Goal: Communication & Community: Participate in discussion

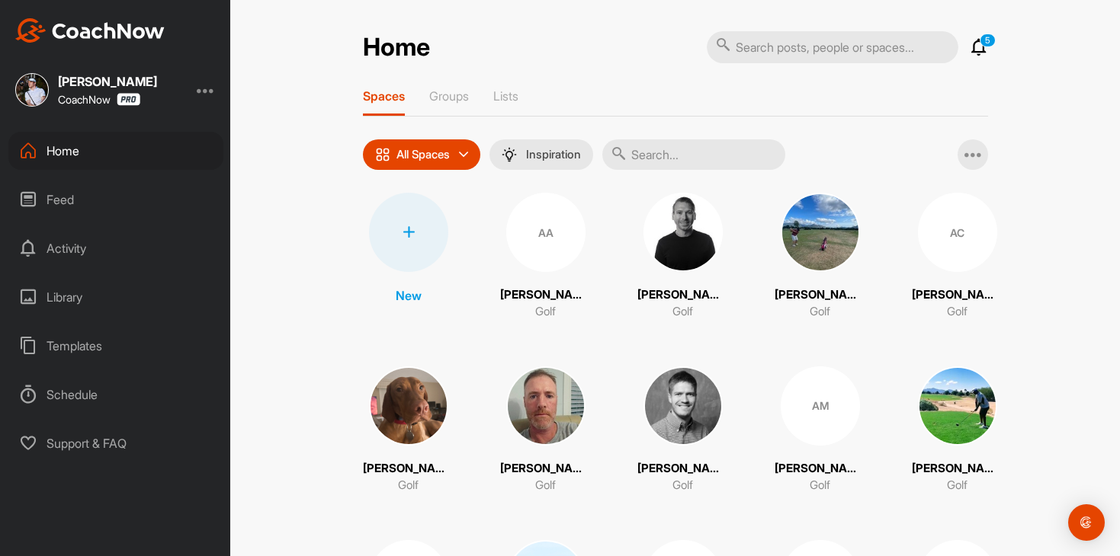
click at [983, 55] on icon at bounding box center [978, 47] width 18 height 18
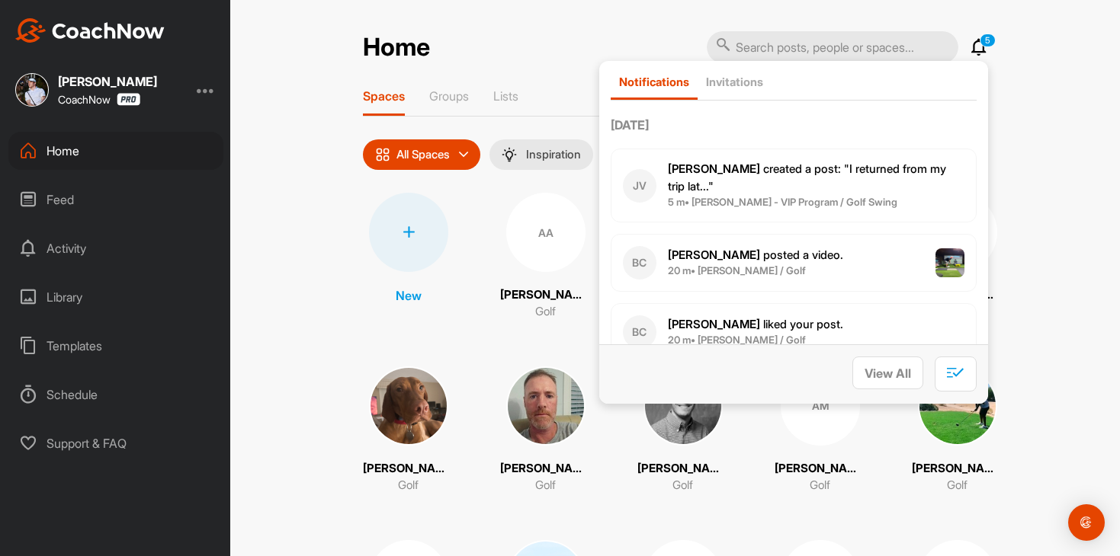
click at [979, 44] on icon at bounding box center [978, 47] width 18 height 18
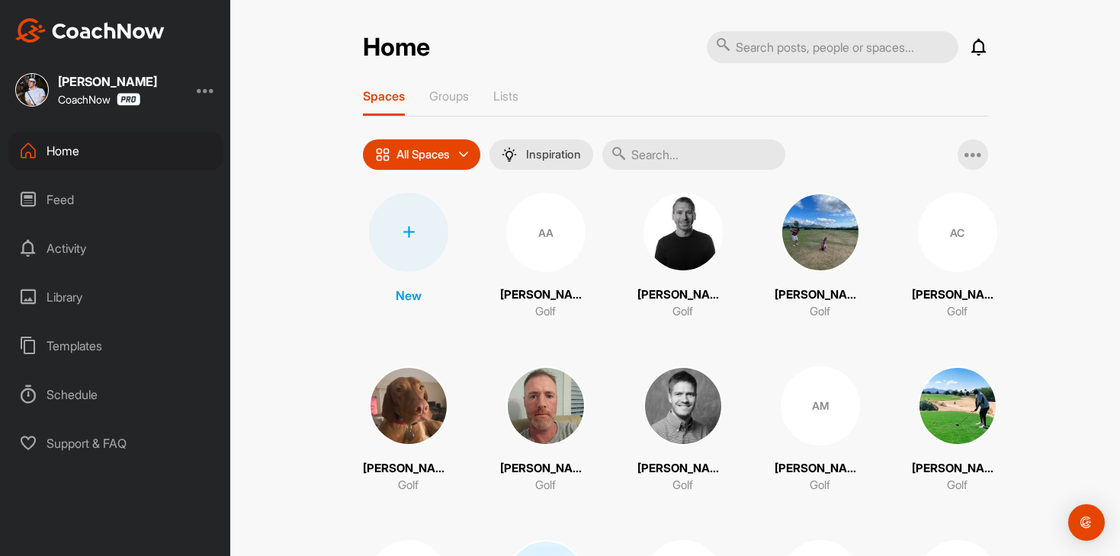
click at [979, 44] on icon at bounding box center [978, 47] width 18 height 18
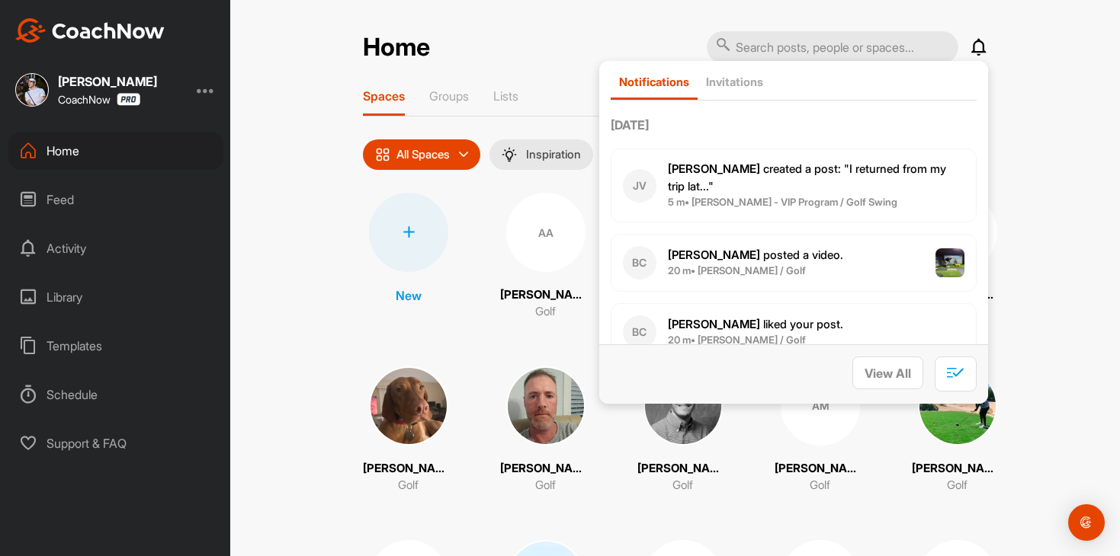
click at [876, 193] on div "JV Joann V. created a post : "I returned from my trip lat..." 5 m • Joann Valle…" at bounding box center [793, 186] width 341 height 50
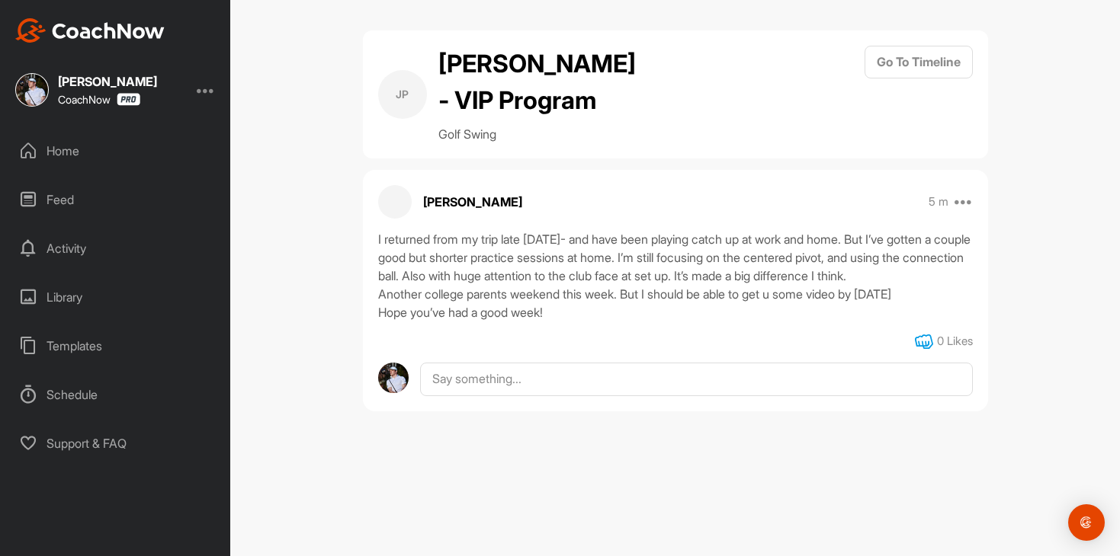
click at [922, 338] on icon at bounding box center [924, 342] width 18 height 18
click at [112, 171] on div "Home Feed Activity Library Templates Schedule Support & FAQ" at bounding box center [115, 297] width 230 height 331
click at [115, 146] on div "Home" at bounding box center [115, 151] width 215 height 38
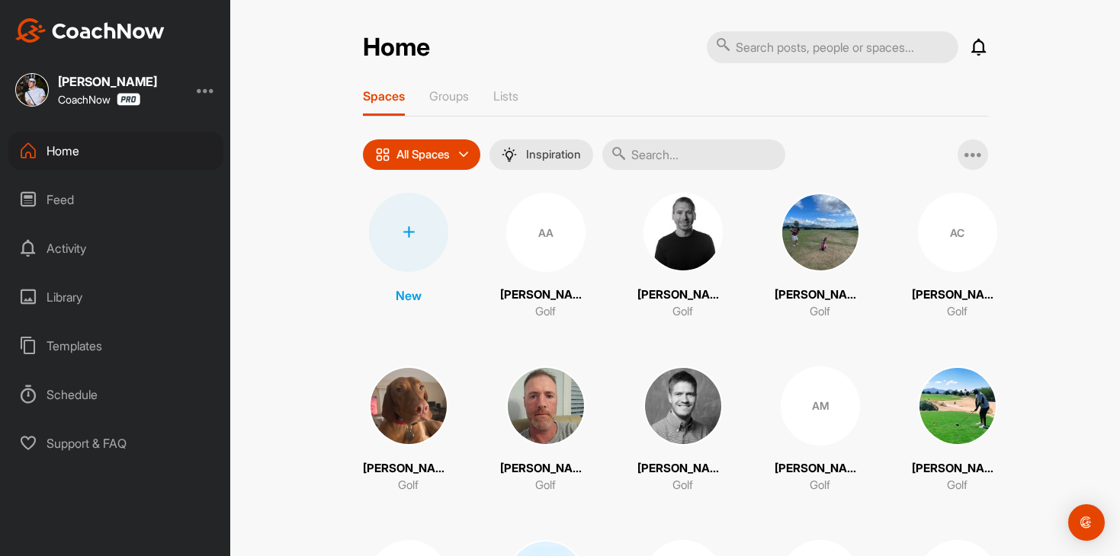
click at [652, 142] on input "text" at bounding box center [693, 154] width 183 height 30
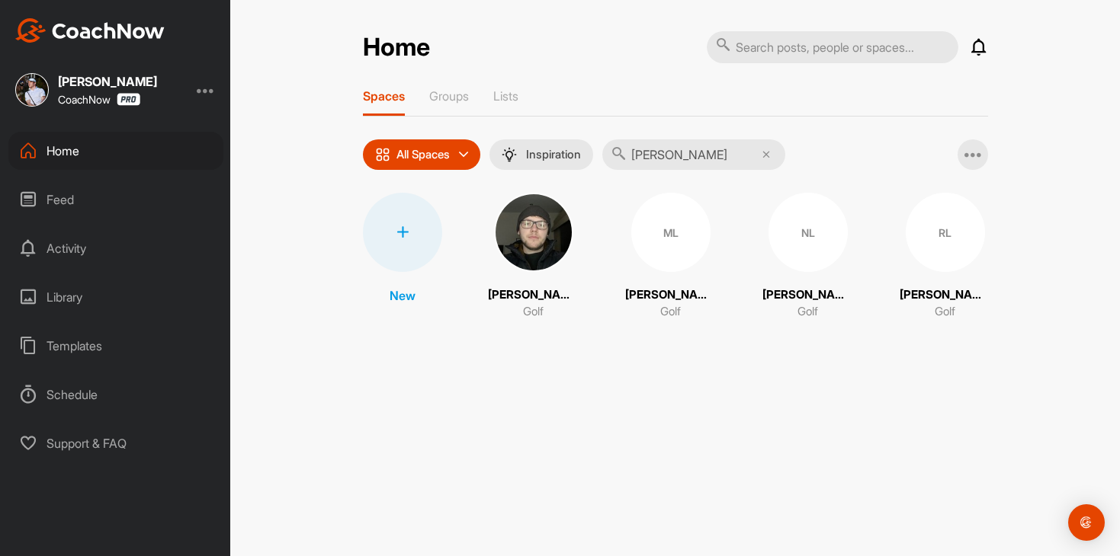
type input "lewis"
click at [806, 252] on div "NL" at bounding box center [807, 232] width 79 height 79
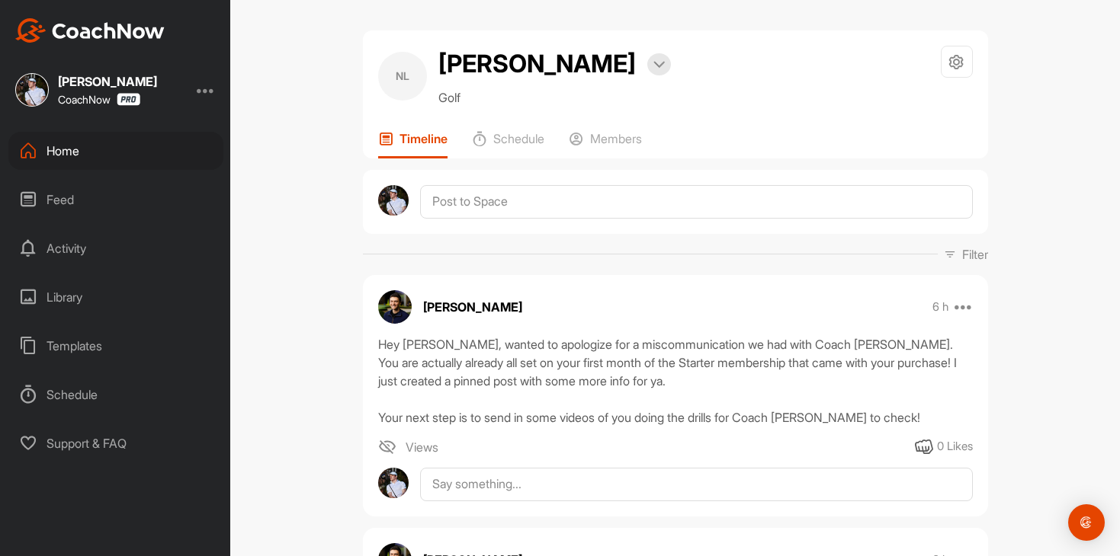
scroll to position [135, 0]
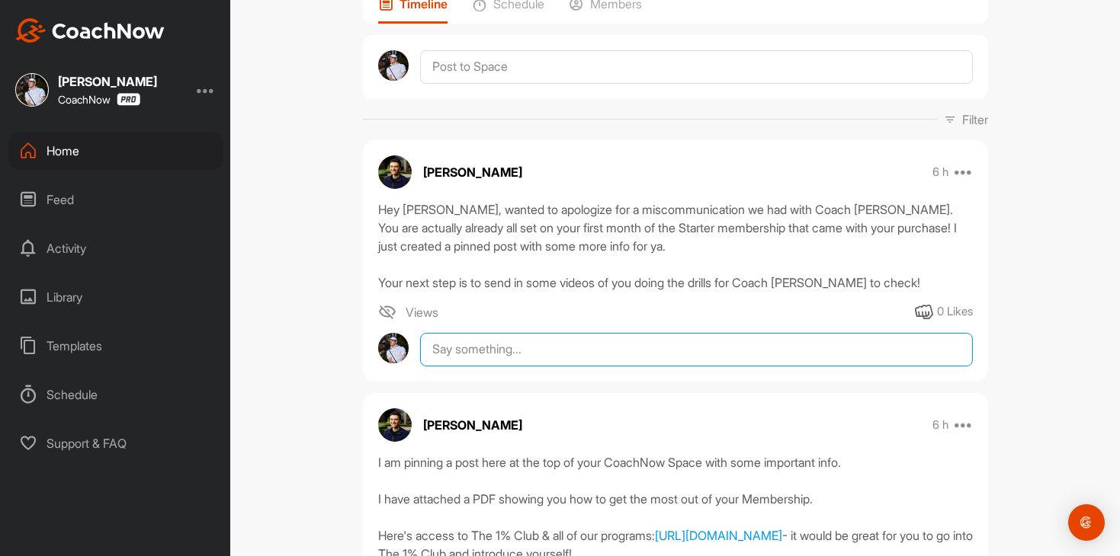
click at [620, 354] on textarea at bounding box center [696, 350] width 552 height 34
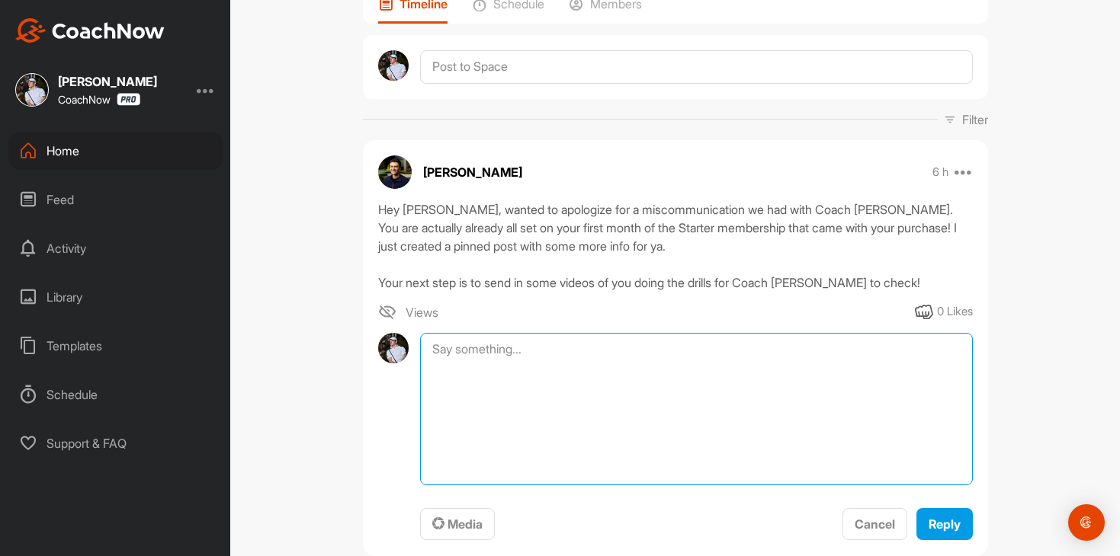
paste textarea "Apologize for the miscommunication on our end. It is awesome that we will be wo…"
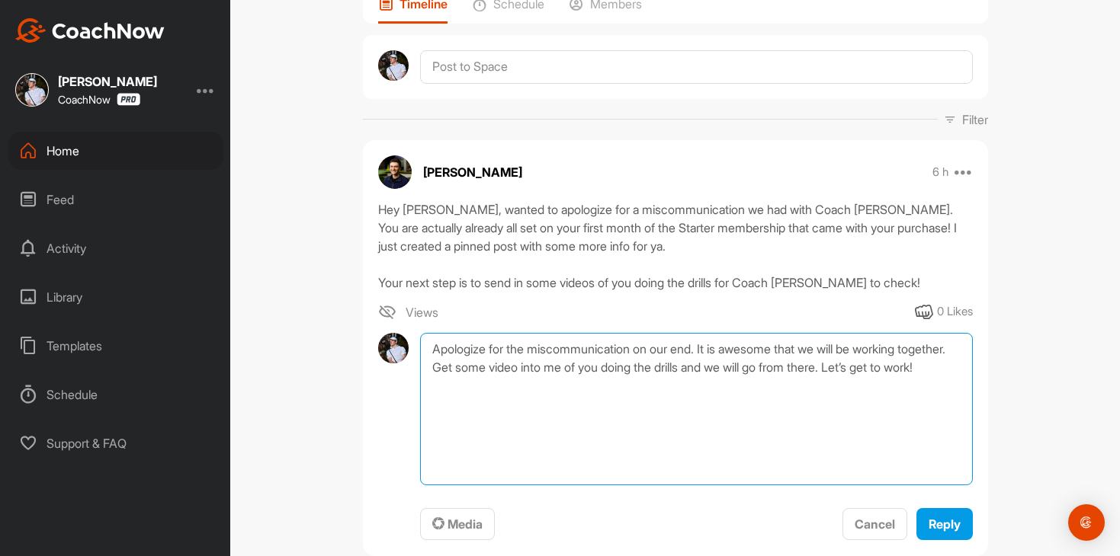
click at [704, 350] on textarea "Apologize for the miscommunication on our end. It is awesome that we will be wo…" at bounding box center [696, 409] width 552 height 152
click at [491, 351] on textarea "Apologize for the miscommunication on our end. It is awesome that we will be wo…" at bounding box center [696, 409] width 552 height 152
type textarea "Apologize as well for the miscommunication on our end. It is awesome that we wi…"
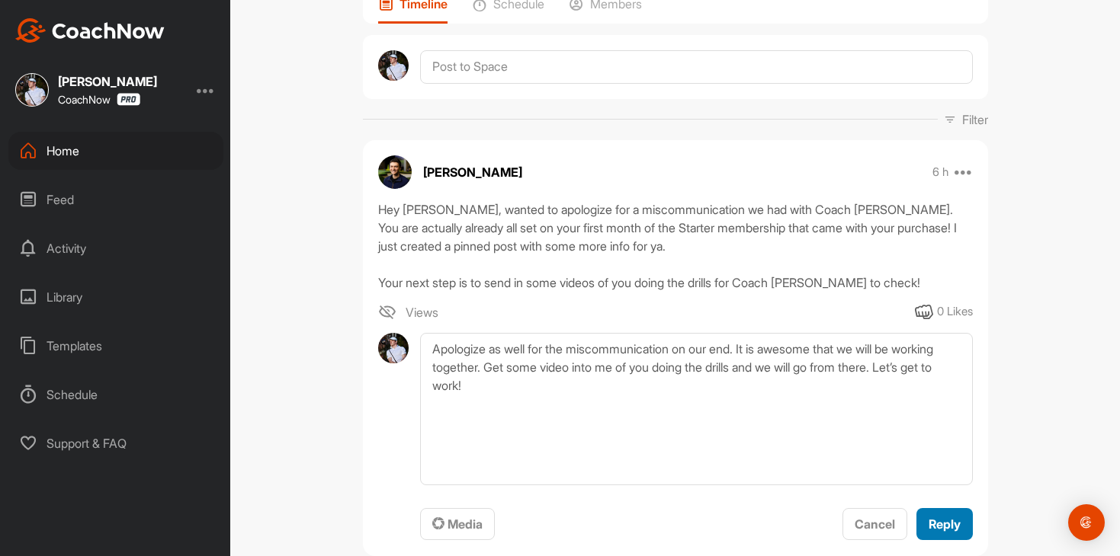
click at [938, 509] on button "Reply" at bounding box center [944, 524] width 56 height 33
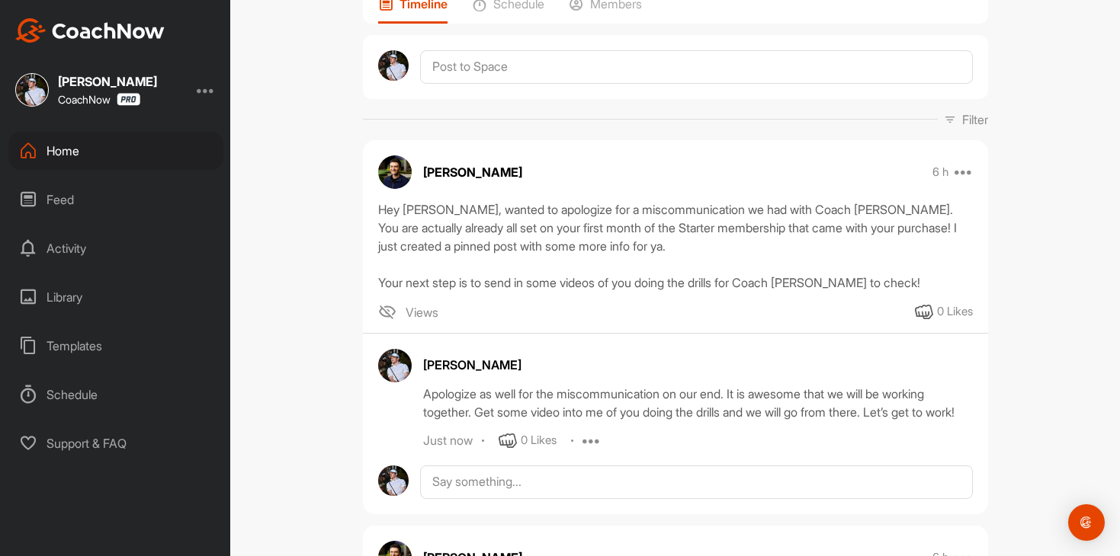
click at [96, 149] on div "Home" at bounding box center [115, 151] width 215 height 38
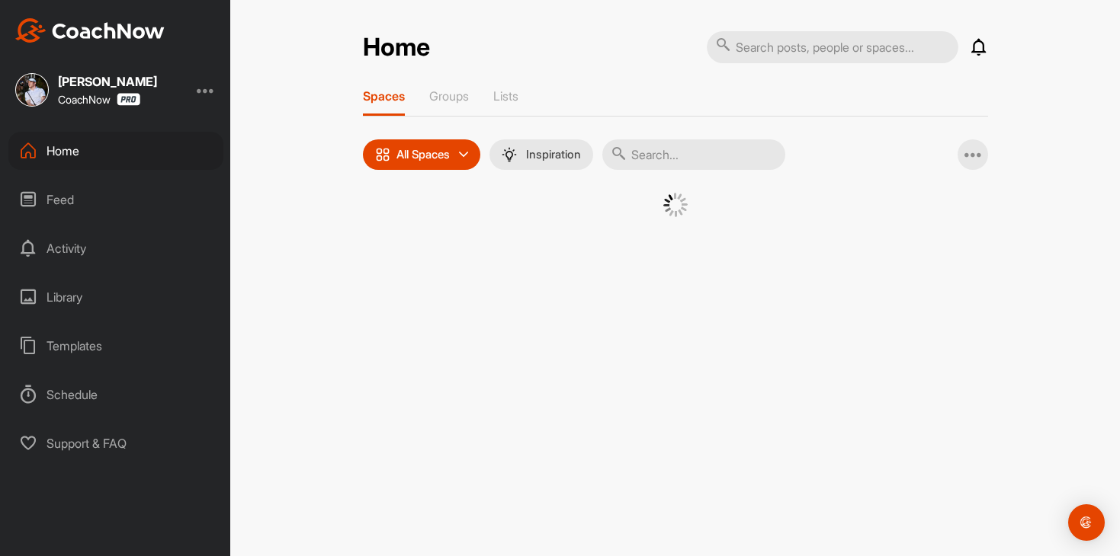
click at [666, 159] on input "text" at bounding box center [693, 154] width 183 height 30
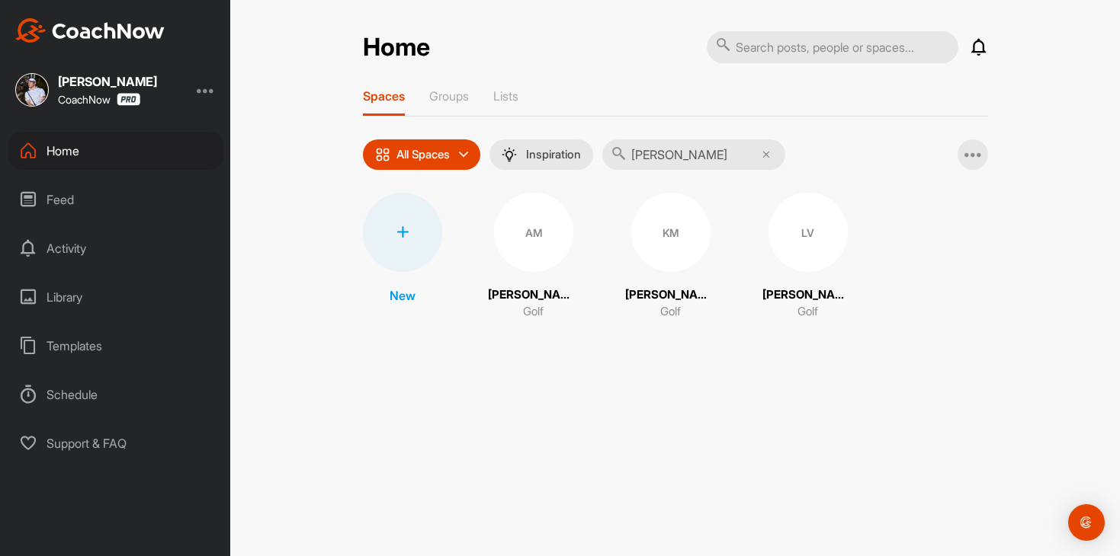
type input "lach"
click at [827, 226] on div "LV" at bounding box center [807, 232] width 79 height 79
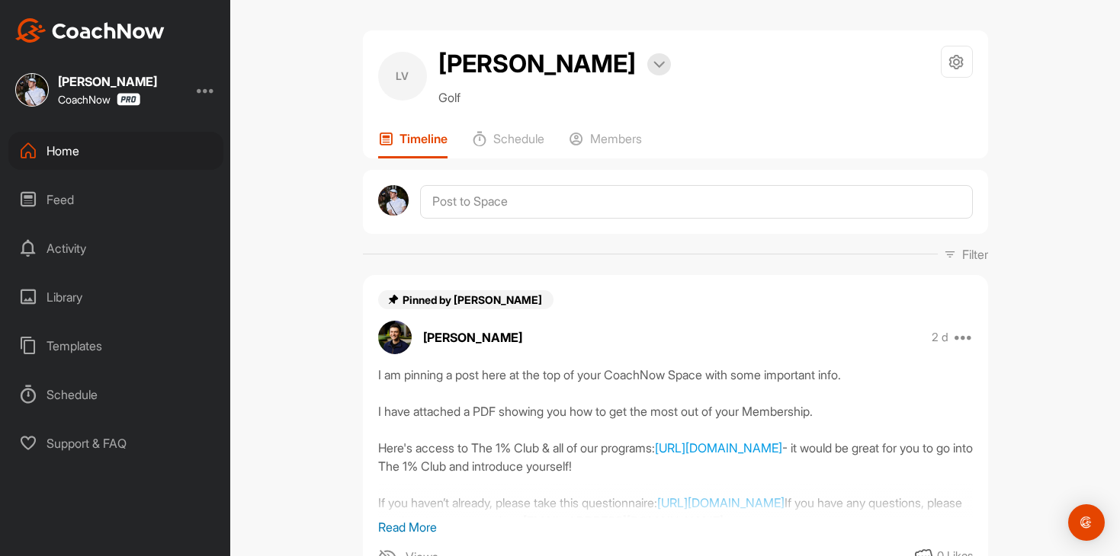
click at [102, 141] on div "Home" at bounding box center [115, 151] width 215 height 38
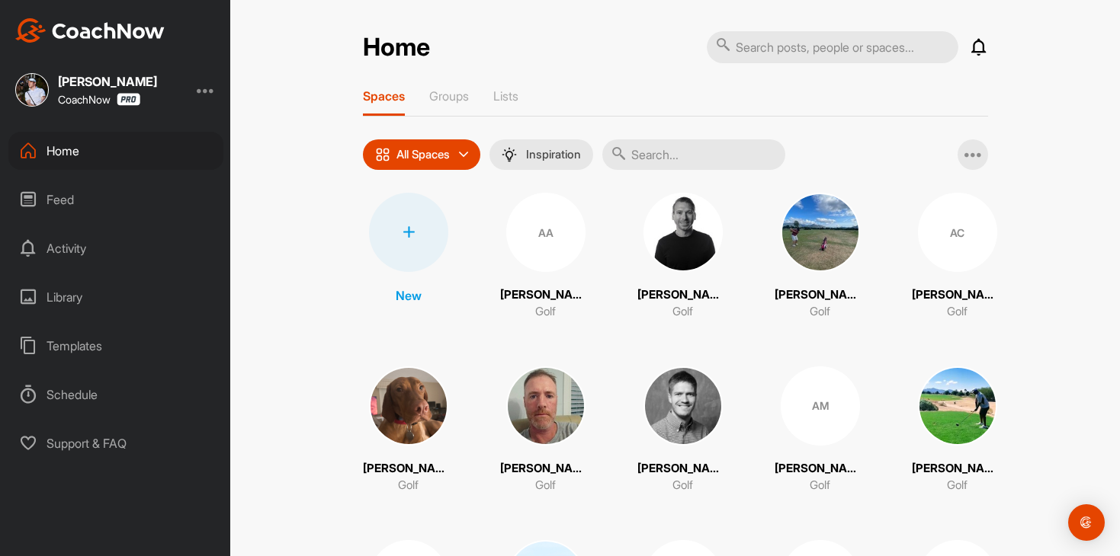
click at [124, 200] on div "Feed" at bounding box center [115, 200] width 215 height 38
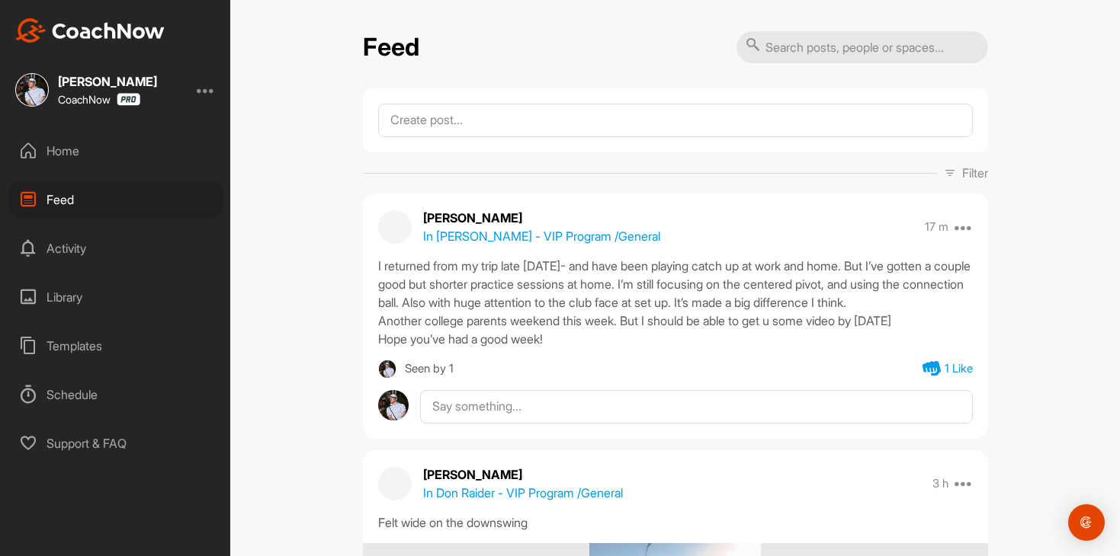
click at [152, 146] on div "Home" at bounding box center [115, 151] width 215 height 38
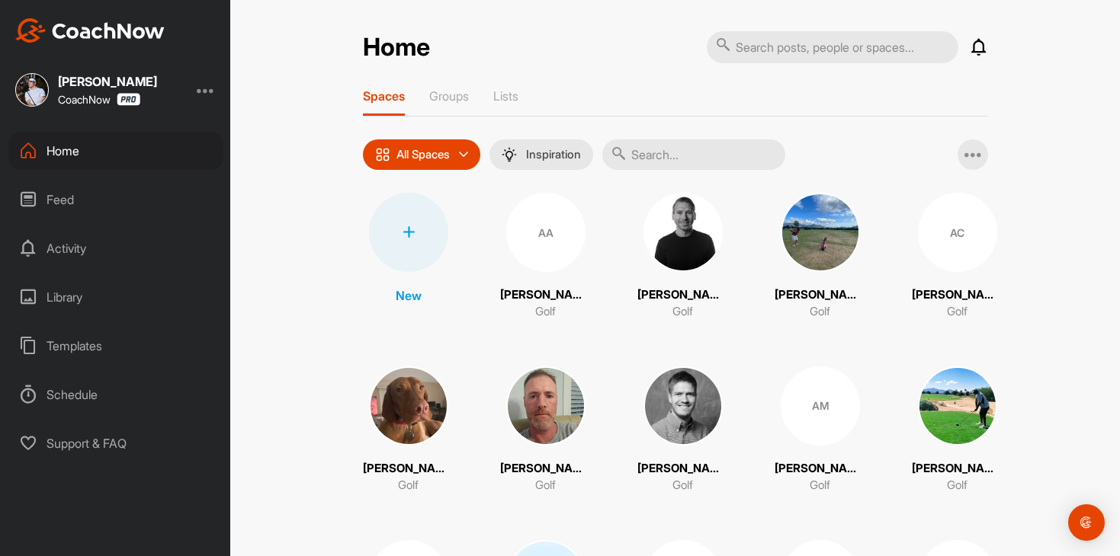
click at [129, 221] on div "Home Feed Activity Library Templates Schedule Support & FAQ" at bounding box center [115, 297] width 230 height 331
click at [134, 198] on div "Feed" at bounding box center [115, 200] width 215 height 38
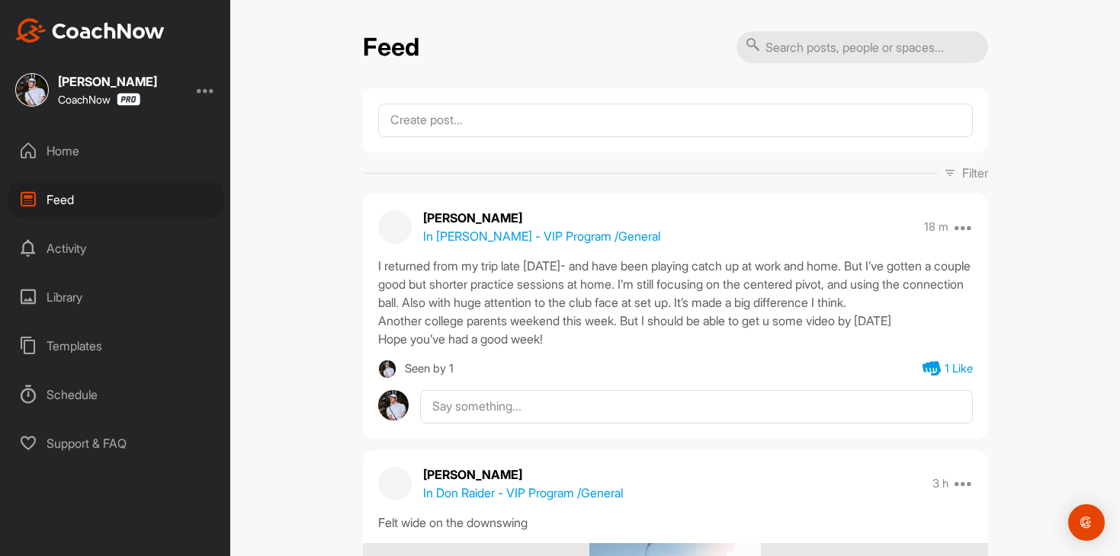
click at [132, 152] on div "Home" at bounding box center [115, 151] width 215 height 38
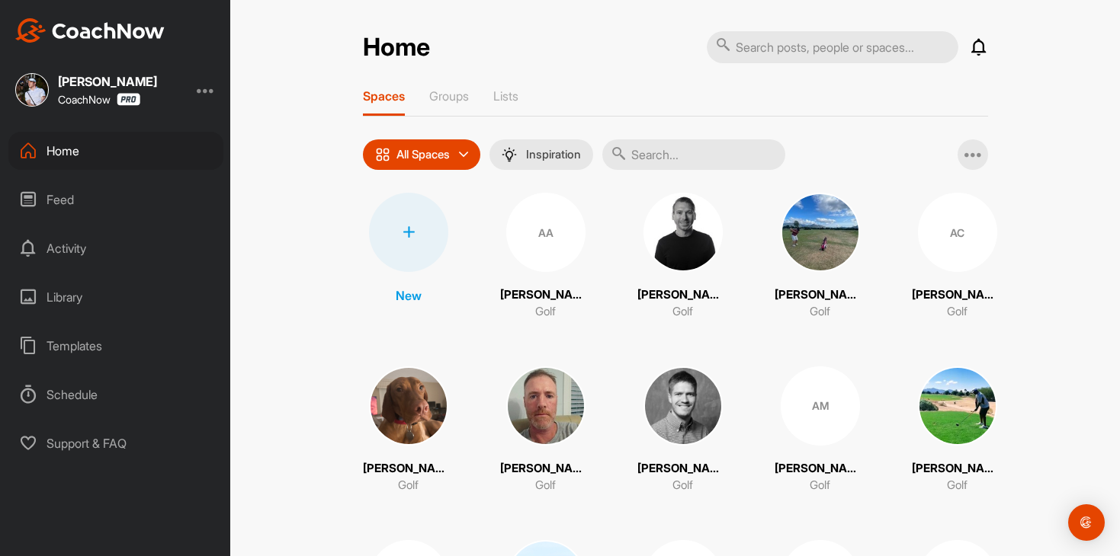
click at [131, 204] on div "Feed" at bounding box center [115, 200] width 215 height 38
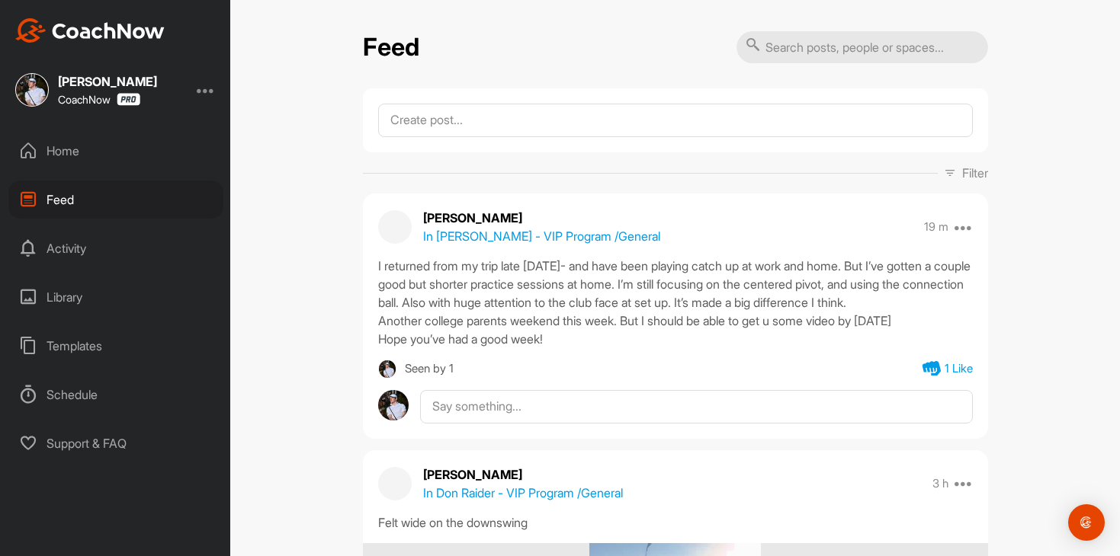
click at [116, 151] on div "Home" at bounding box center [115, 151] width 215 height 38
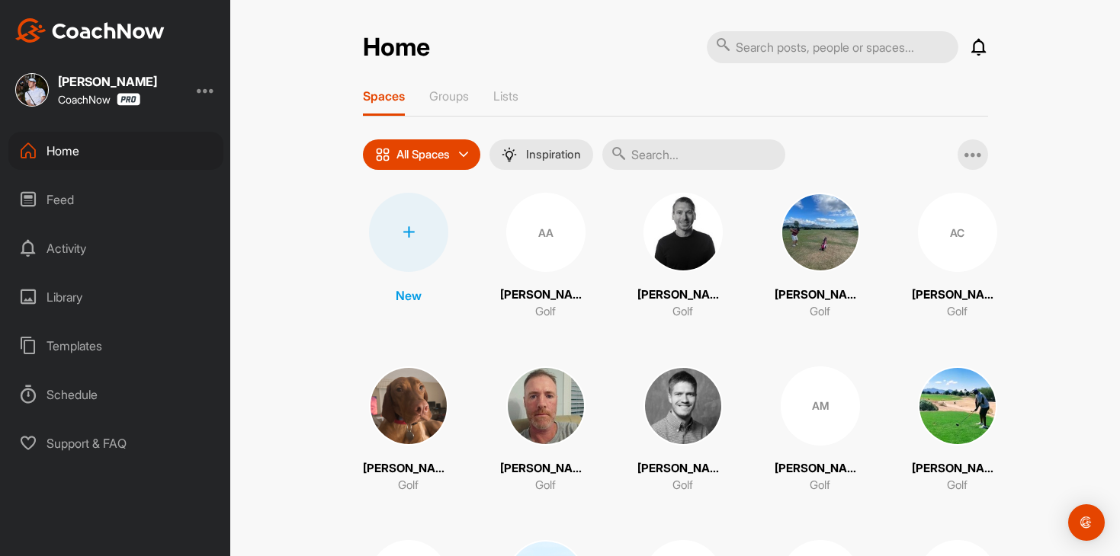
click at [112, 201] on div "Feed" at bounding box center [115, 200] width 215 height 38
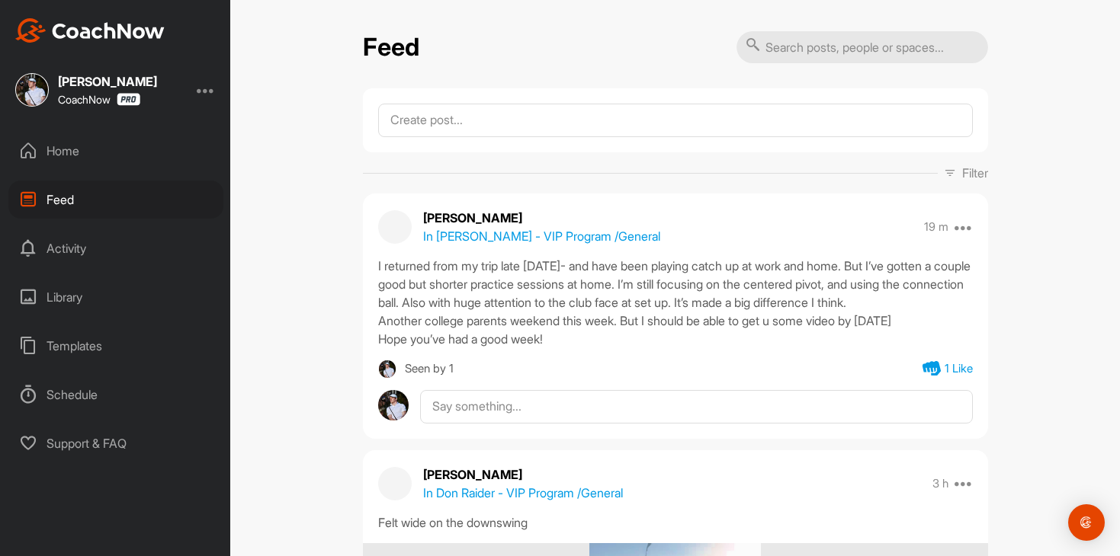
click at [119, 151] on div "Home" at bounding box center [115, 151] width 215 height 38
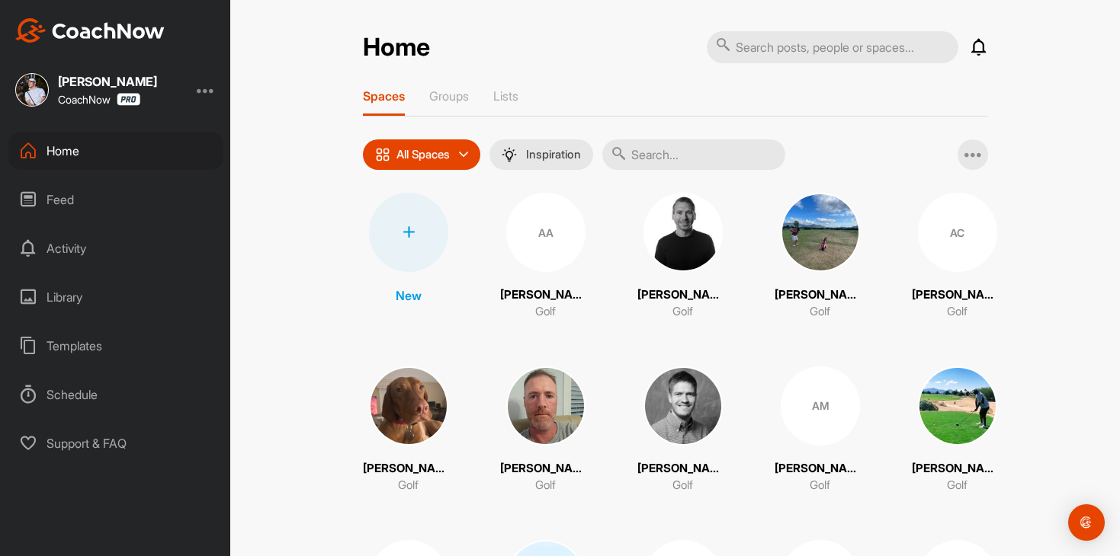
click at [119, 194] on div "Feed" at bounding box center [115, 200] width 215 height 38
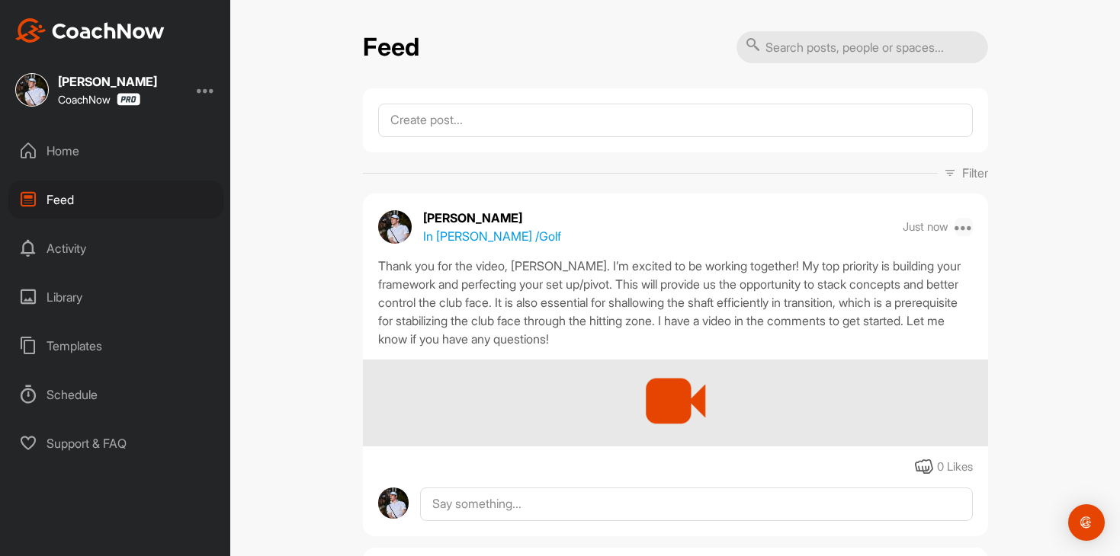
click at [962, 227] on icon at bounding box center [963, 227] width 18 height 18
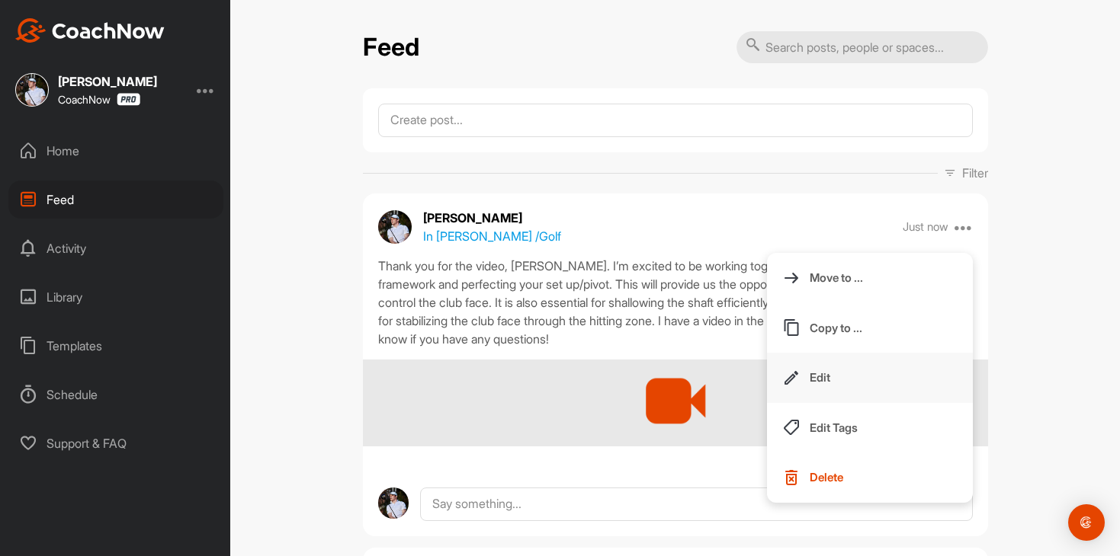
click at [870, 389] on button "Edit" at bounding box center [870, 378] width 206 height 50
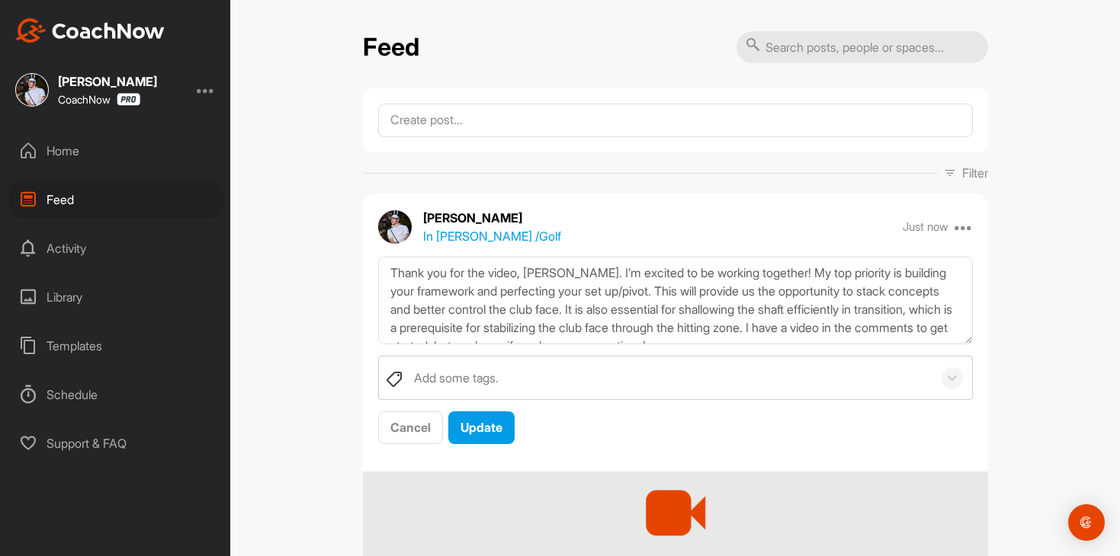
scroll to position [18, 0]
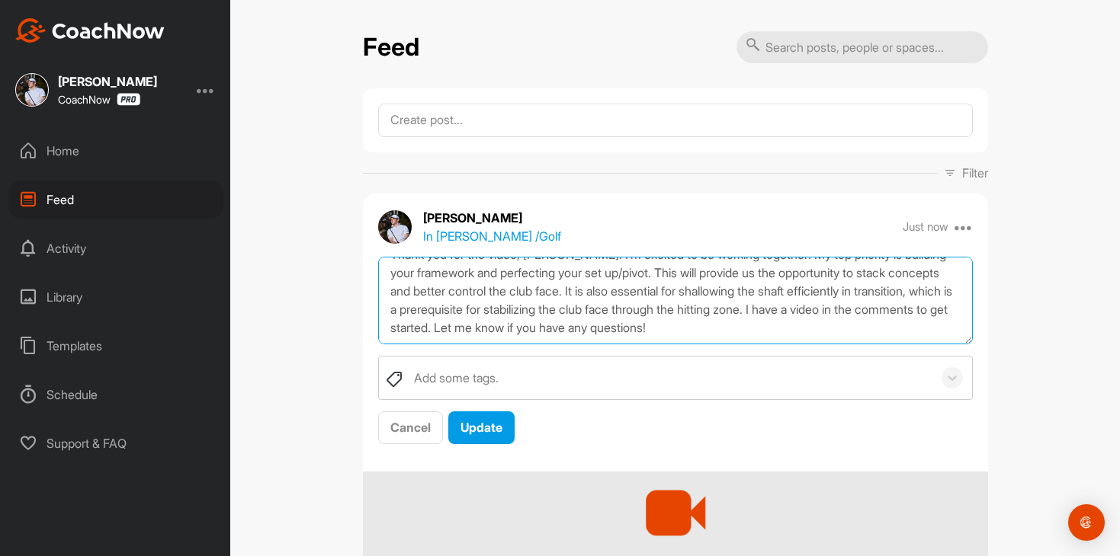
click at [863, 330] on textarea "Thank you for the video, [PERSON_NAME]. I’m excited to be working together! My …" at bounding box center [675, 301] width 594 height 88
click at [868, 307] on textarea "Thank you for the video, [PERSON_NAME]. I’m excited to be working together! My …" at bounding box center [675, 301] width 594 height 88
click at [838, 319] on textarea "Thank you for the video, [PERSON_NAME]. I’m excited to be working together! My …" at bounding box center [675, 301] width 594 height 88
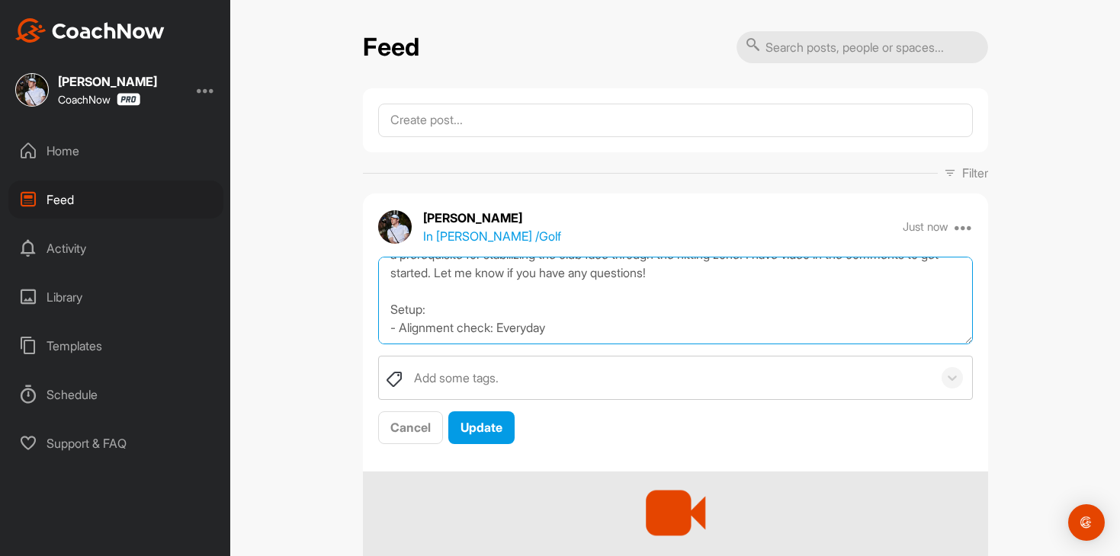
scroll to position [83, 0]
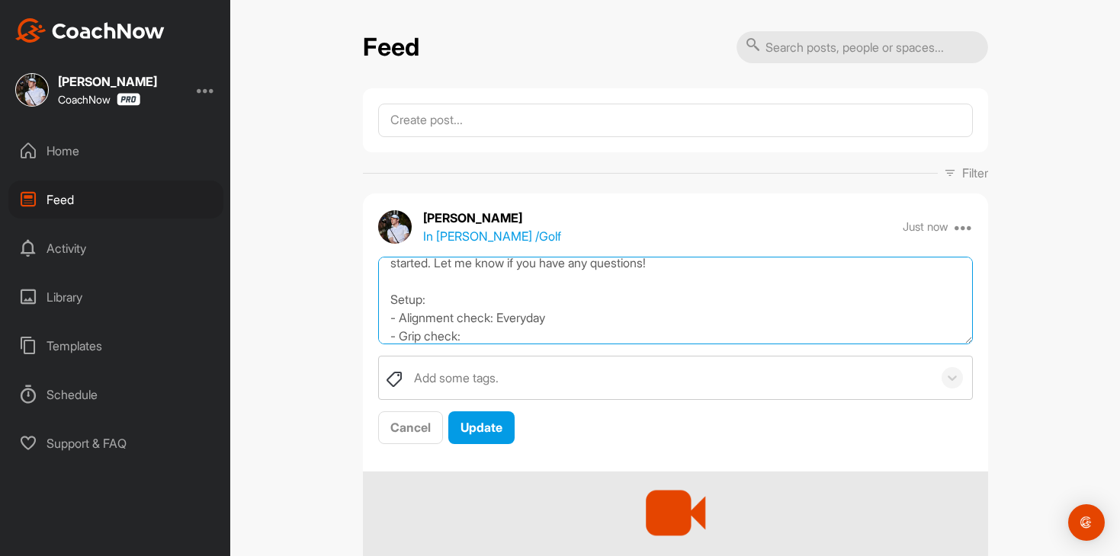
paste textarea "[URL][DOMAIN_NAME]"
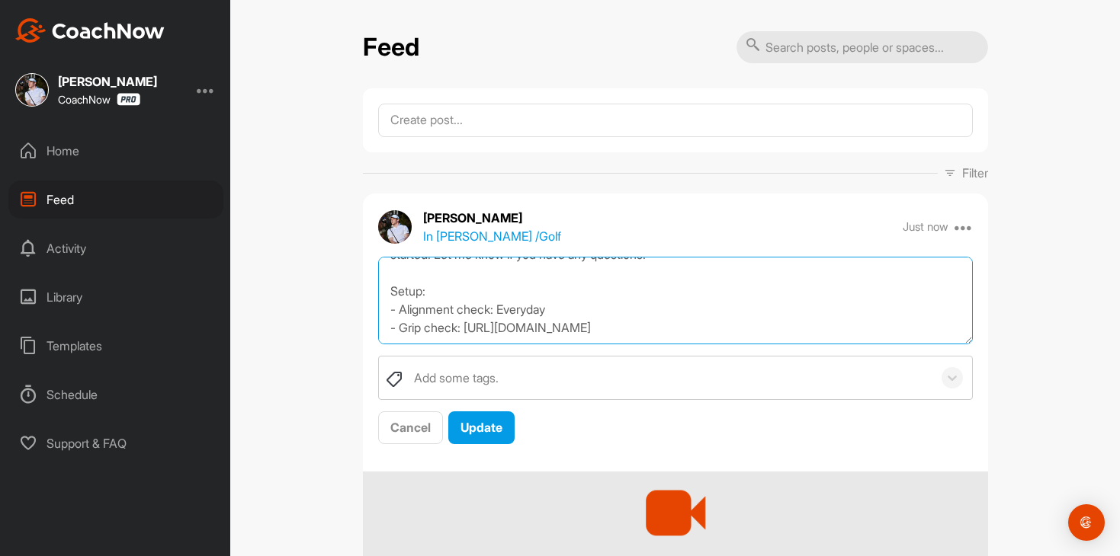
scroll to position [120, 0]
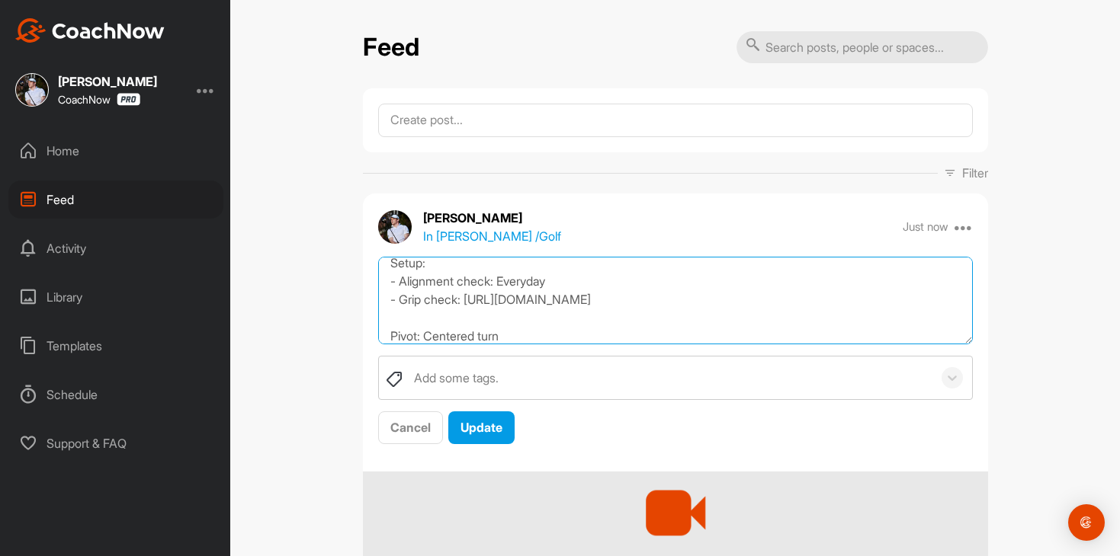
click at [387, 264] on textarea "Thank you for the video, [PERSON_NAME]. I’m excited to be working together! My …" at bounding box center [675, 301] width 594 height 88
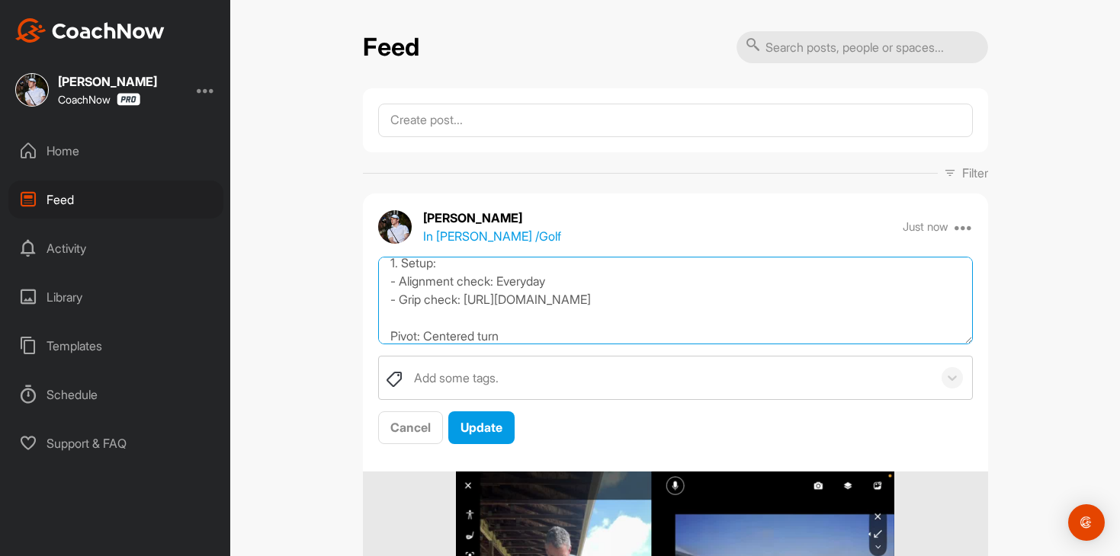
scroll to position [117, 0]
click at [453, 267] on textarea "Thank you for the video, [PERSON_NAME]. I’m excited to be working together! My …" at bounding box center [675, 301] width 594 height 88
click at [525, 341] on textarea "Thank you for the video, [PERSON_NAME]. I’m excited to be working together! My …" at bounding box center [675, 301] width 594 height 88
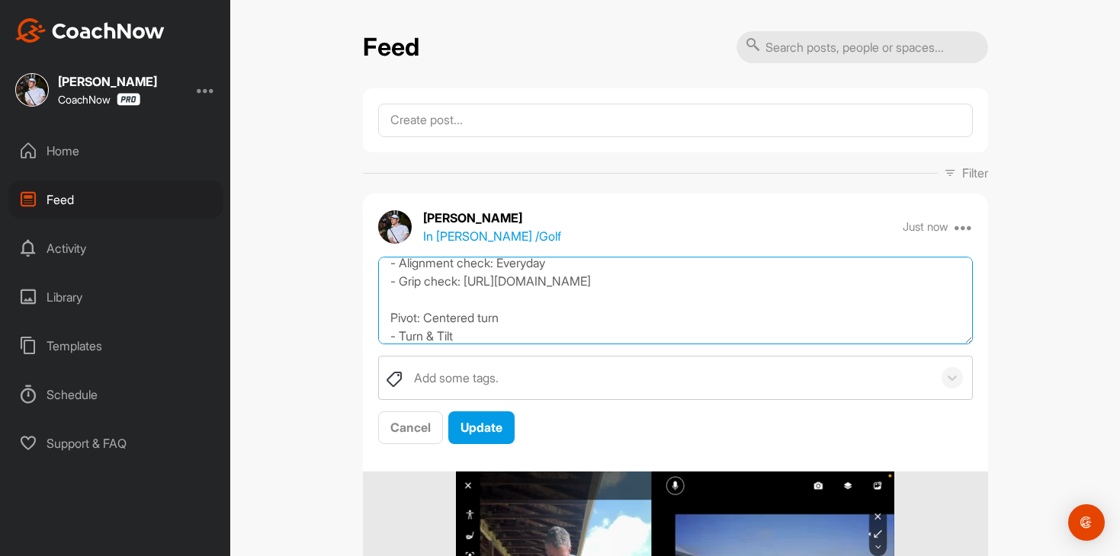
click at [389, 317] on textarea "Thank you for the video, [PERSON_NAME]. I’m excited to be working together! My …" at bounding box center [675, 301] width 594 height 88
click at [487, 334] on textarea "Thank you for the video, [PERSON_NAME]. I’m excited to be working together! My …" at bounding box center [675, 301] width 594 height 88
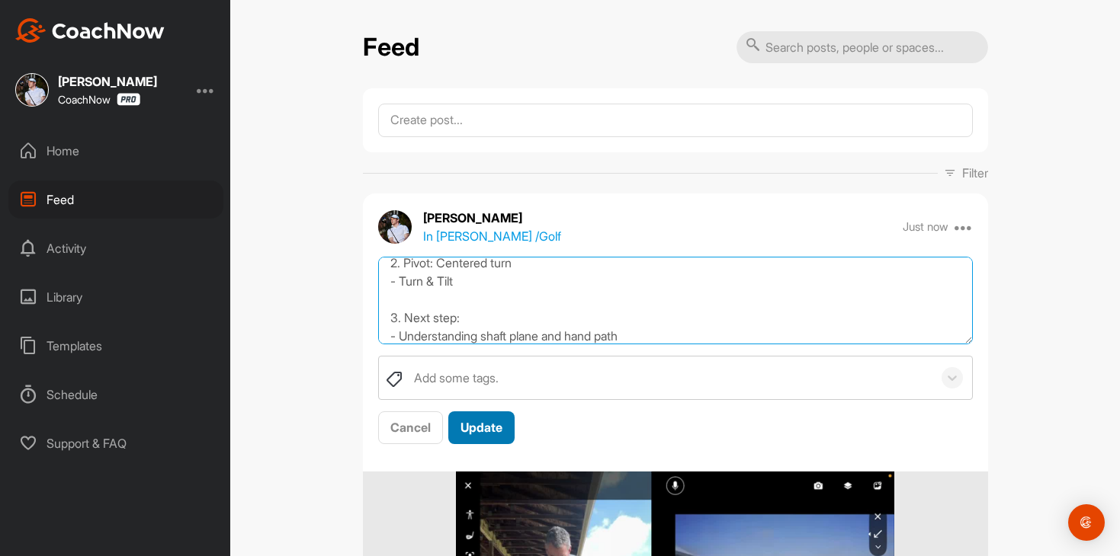
type textarea "Thank you for the video, [PERSON_NAME]. I’m excited to be working together! My …"
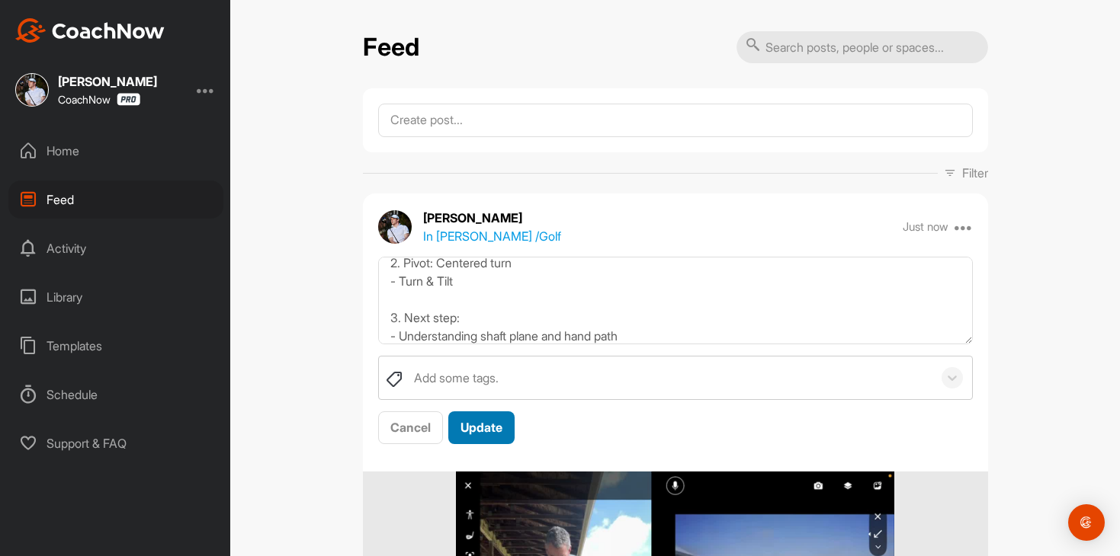
click at [488, 429] on span "Update" at bounding box center [481, 427] width 42 height 15
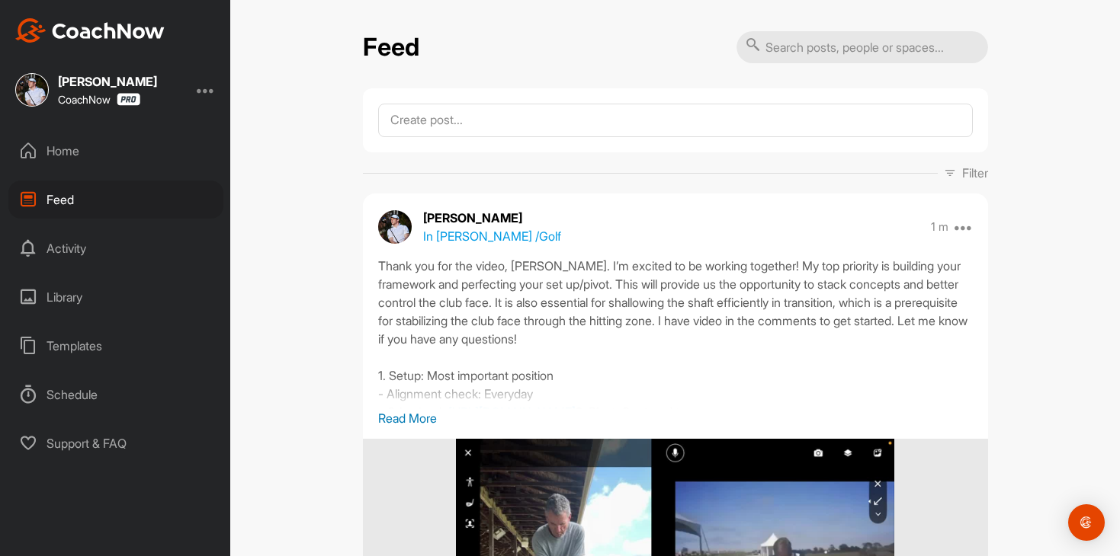
click at [104, 157] on div "Home" at bounding box center [115, 151] width 215 height 38
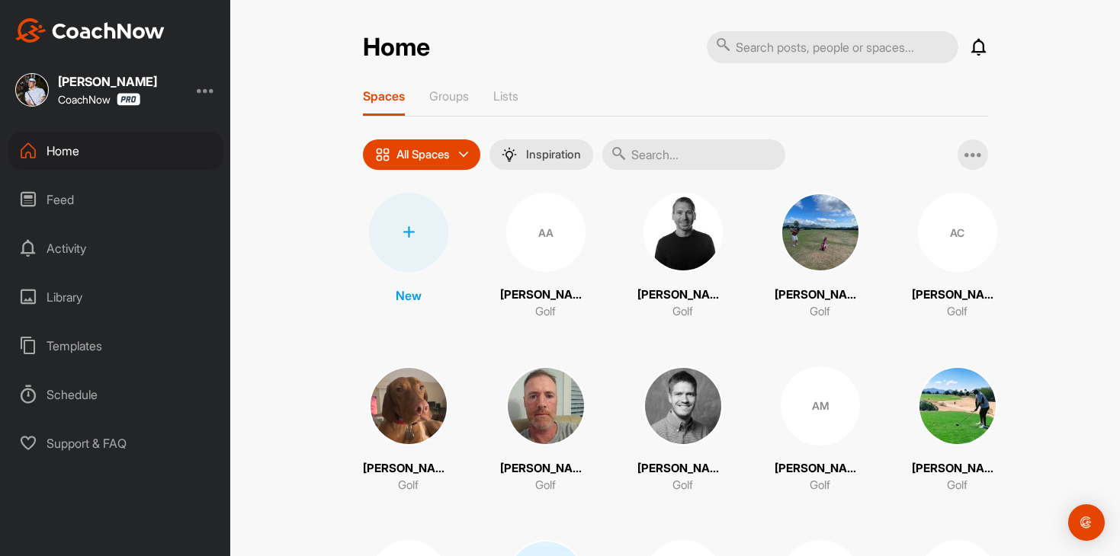
click at [664, 165] on input "text" at bounding box center [693, 154] width 183 height 30
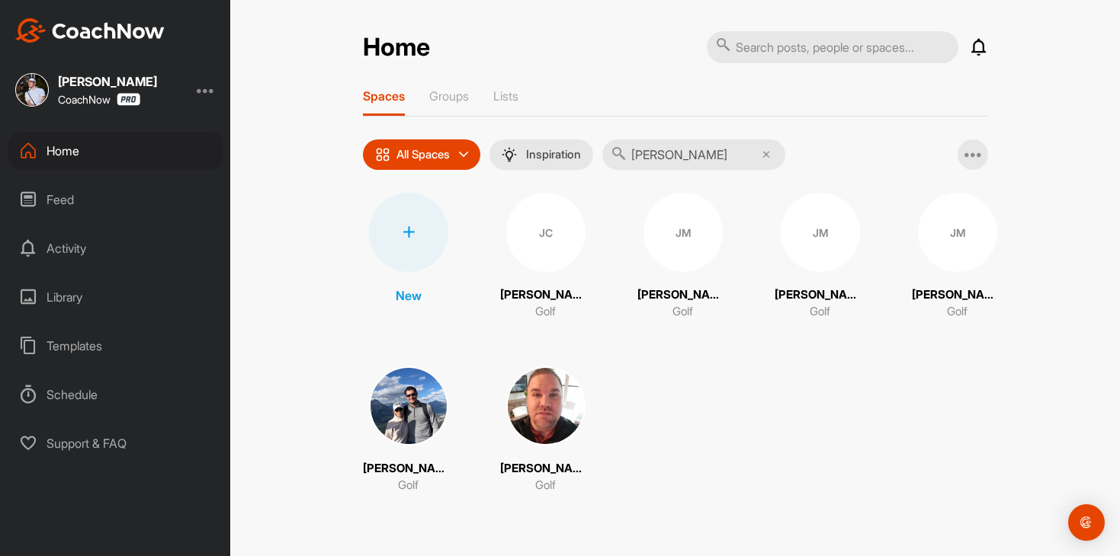
type input "[PERSON_NAME]"
click at [649, 242] on div "JM" at bounding box center [682, 232] width 79 height 79
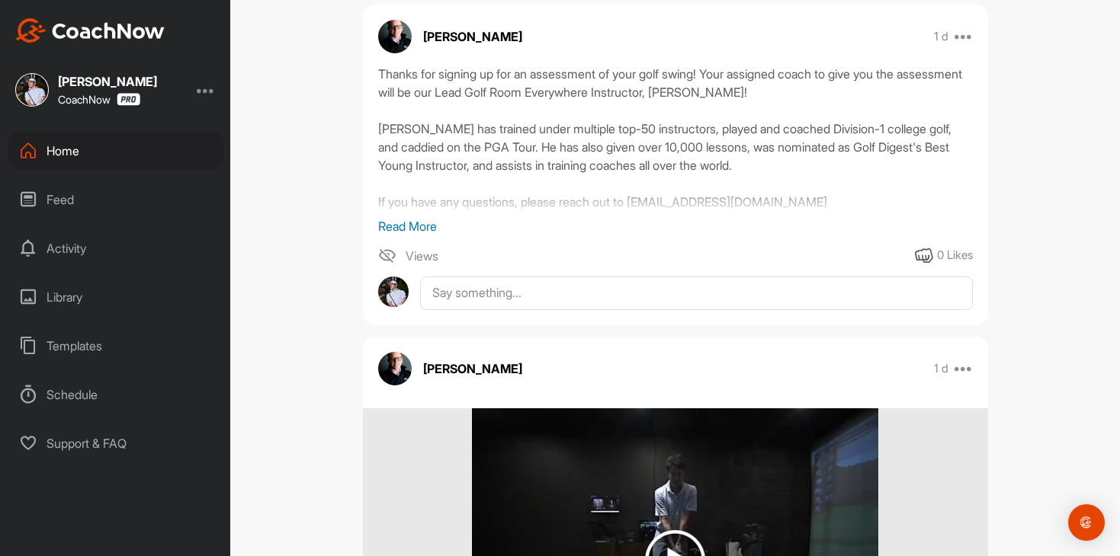
scroll to position [236, 0]
